Goal: Transaction & Acquisition: Purchase product/service

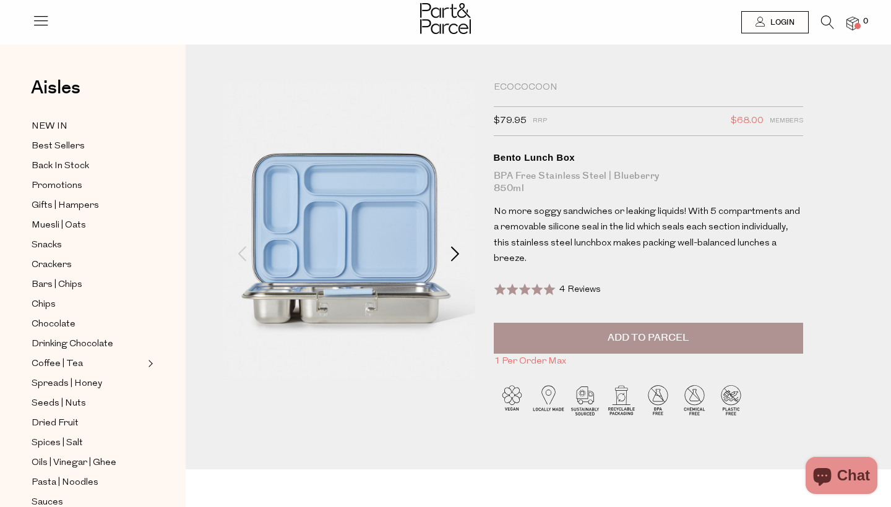
click at [448, 249] on span at bounding box center [455, 253] width 15 height 15
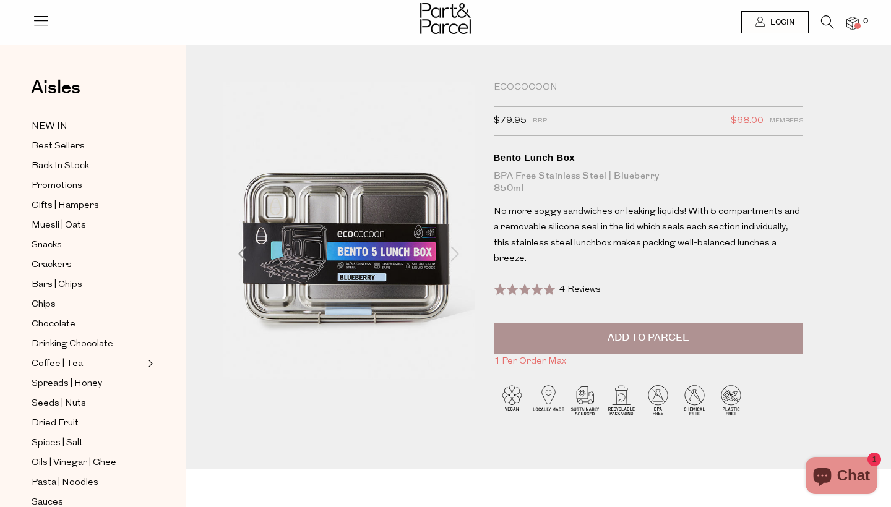
click at [458, 249] on span at bounding box center [455, 253] width 15 height 15
click at [449, 249] on span at bounding box center [455, 253] width 15 height 15
click at [453, 255] on span at bounding box center [455, 253] width 15 height 15
click at [236, 253] on span at bounding box center [242, 253] width 15 height 15
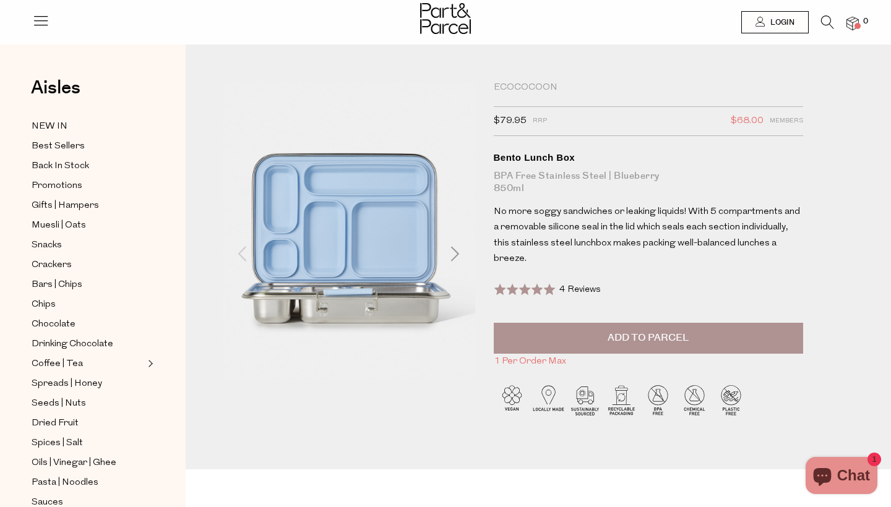
click at [236, 253] on span at bounding box center [242, 253] width 15 height 15
click at [242, 256] on span at bounding box center [242, 253] width 15 height 15
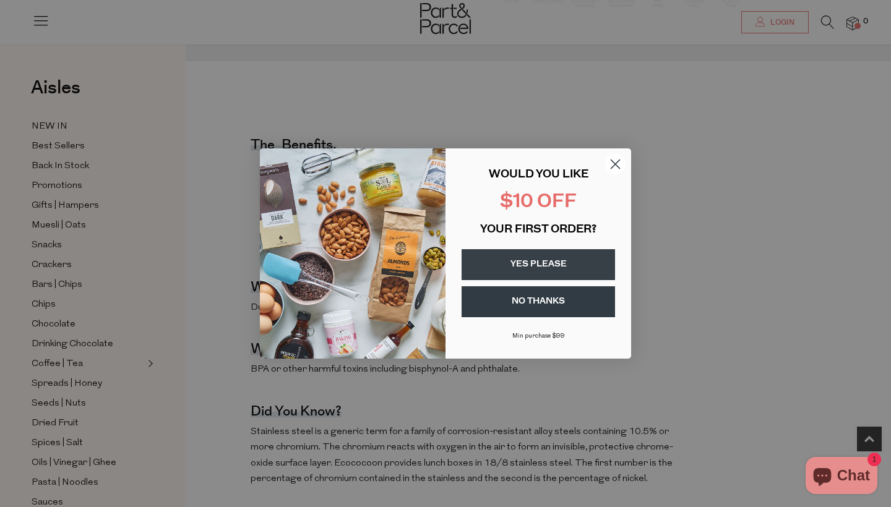
scroll to position [427, 0]
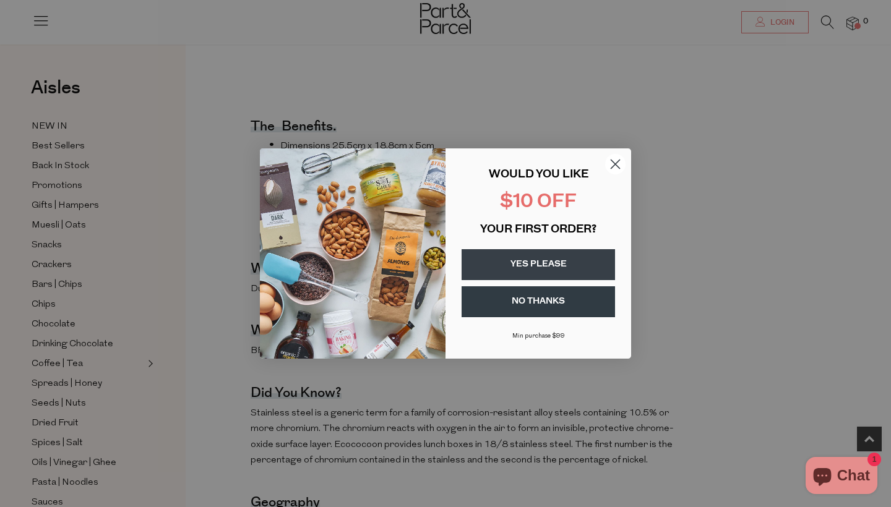
click at [613, 158] on circle "Close dialog" at bounding box center [615, 164] width 20 height 20
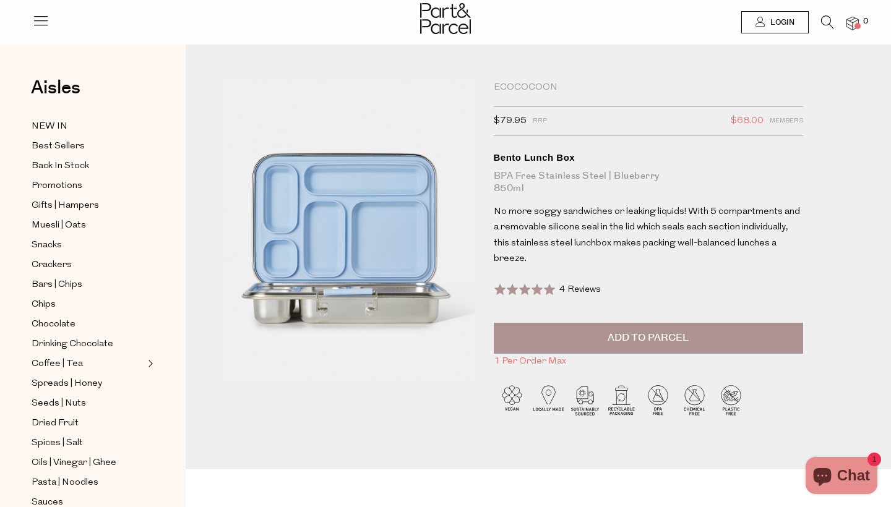
scroll to position [0, 0]
click at [448, 251] on span at bounding box center [455, 253] width 15 height 15
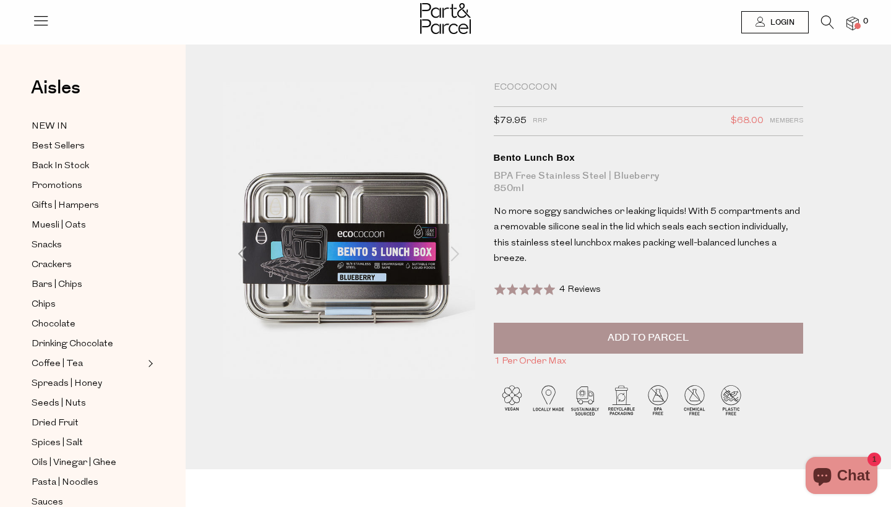
click at [448, 252] on span at bounding box center [455, 253] width 15 height 15
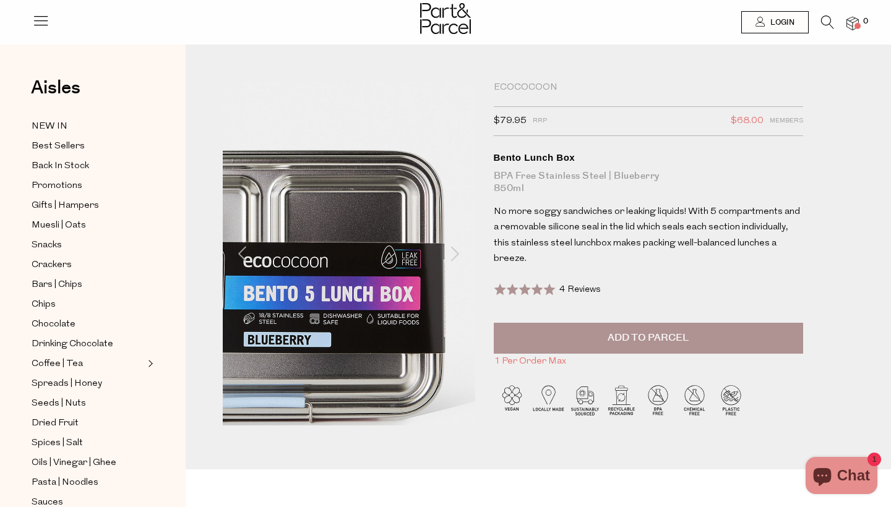
click at [455, 251] on span at bounding box center [455, 253] width 15 height 15
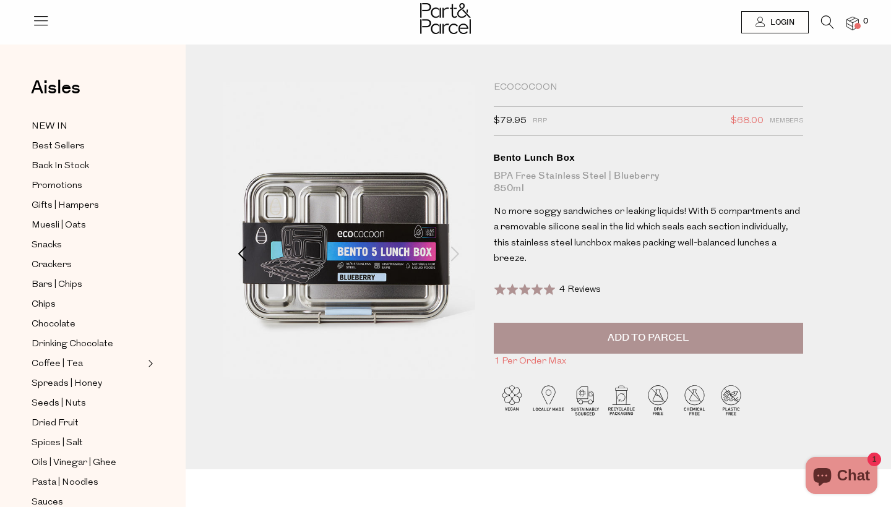
click at [237, 257] on span at bounding box center [242, 253] width 15 height 15
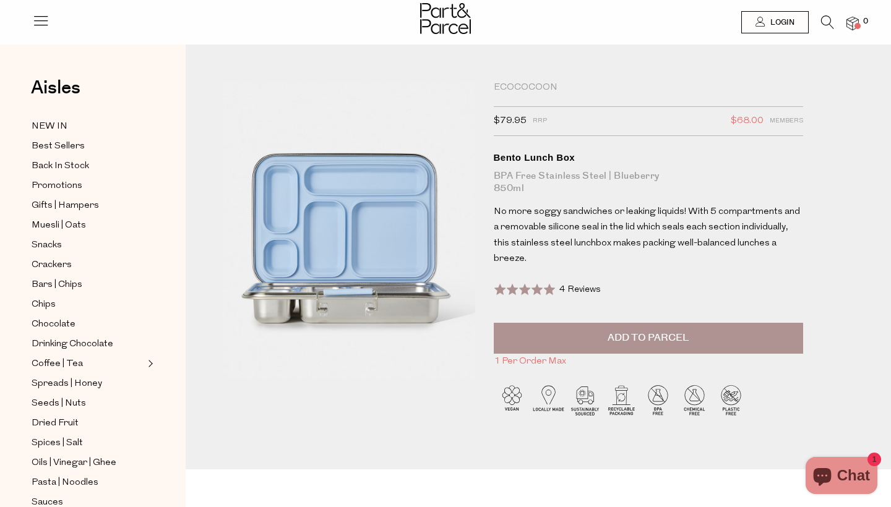
click at [537, 84] on div "Ecococoon" at bounding box center [648, 88] width 309 height 12
click at [75, 205] on span "Gifts | Hampers" at bounding box center [65, 206] width 67 height 15
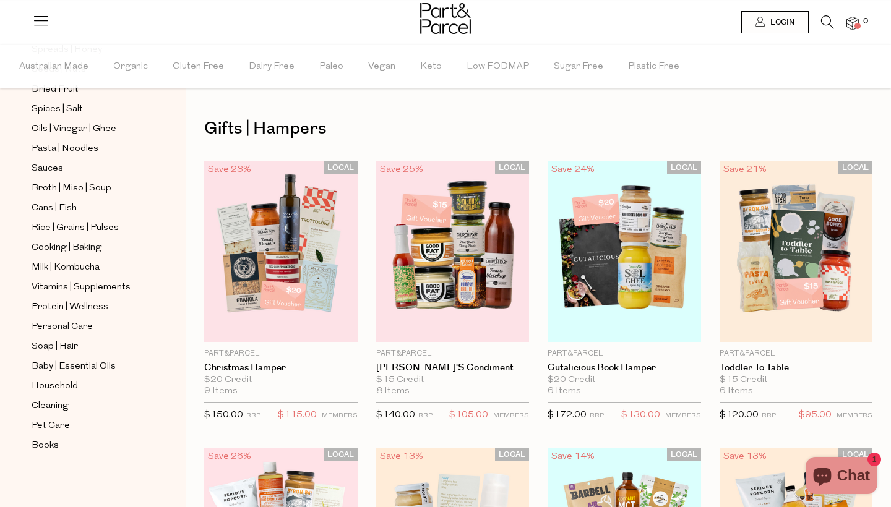
scroll to position [374, 0]
click at [49, 389] on span "Household" at bounding box center [55, 386] width 46 height 15
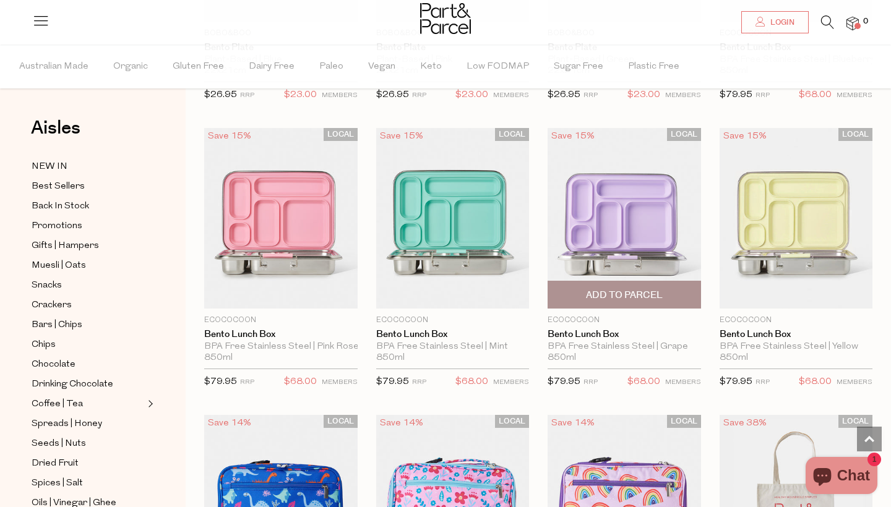
scroll to position [265, 0]
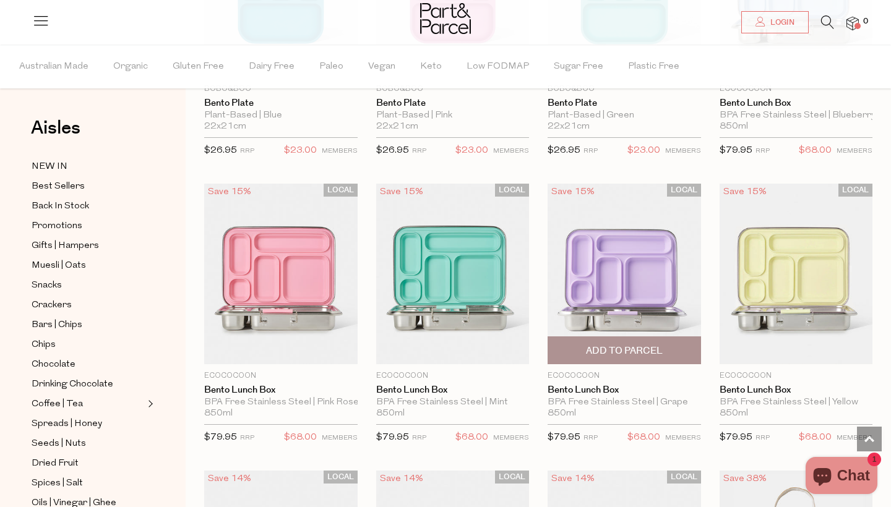
click at [615, 257] on img at bounding box center [623, 274] width 153 height 181
